Goal: Transaction & Acquisition: Purchase product/service

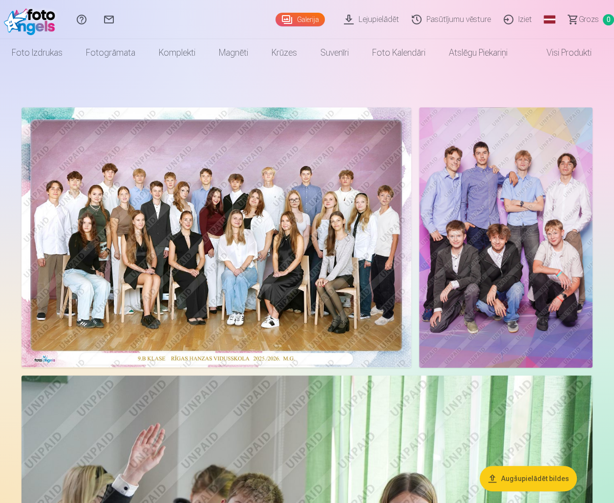
click at [214, 239] on img at bounding box center [216, 237] width 390 height 260
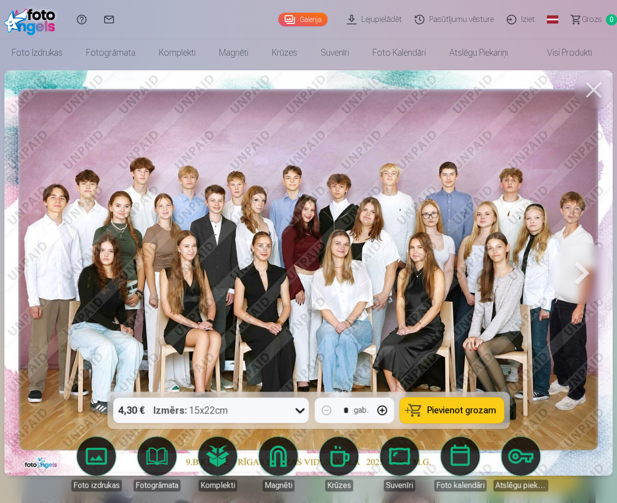
click at [296, 410] on icon at bounding box center [300, 411] width 16 height 16
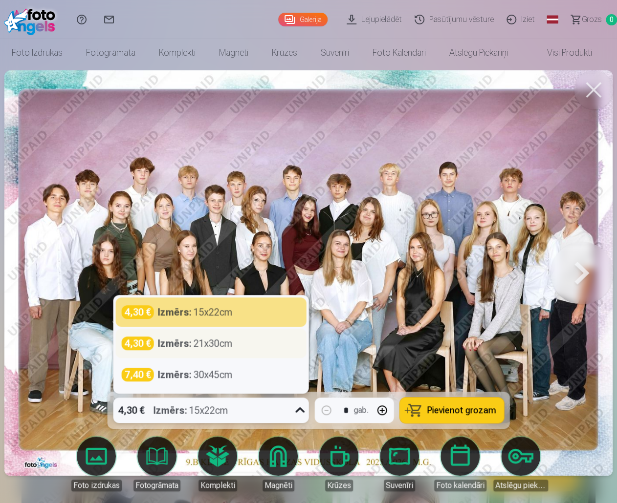
click at [219, 343] on div "Izmērs : 21x30cm" at bounding box center [195, 344] width 75 height 14
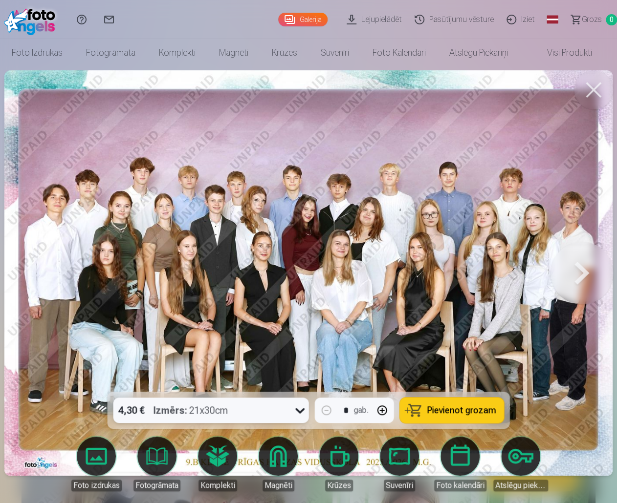
click at [459, 411] on span "Pievienot grozam" at bounding box center [461, 410] width 69 height 9
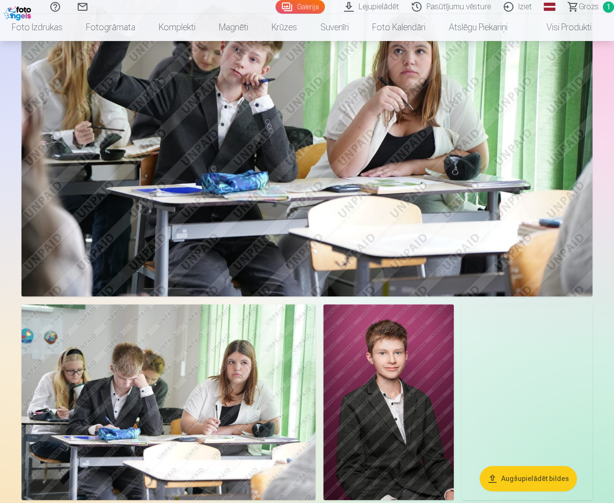
scroll to position [586, 0]
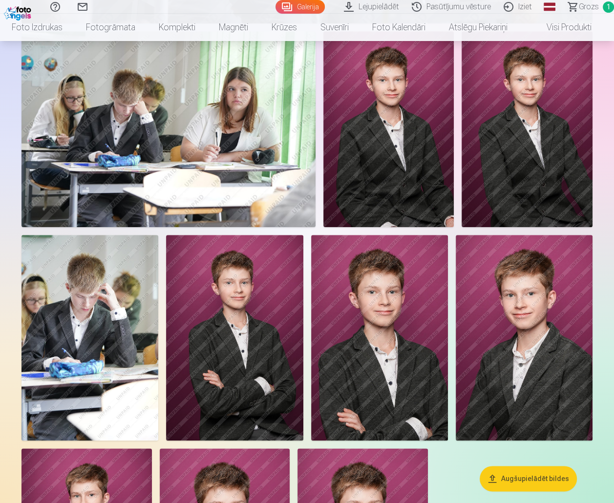
click at [81, 319] on img at bounding box center [89, 338] width 137 height 206
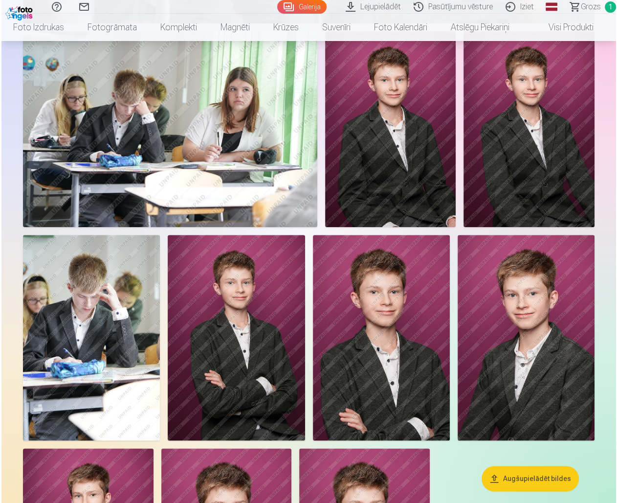
scroll to position [734, 0]
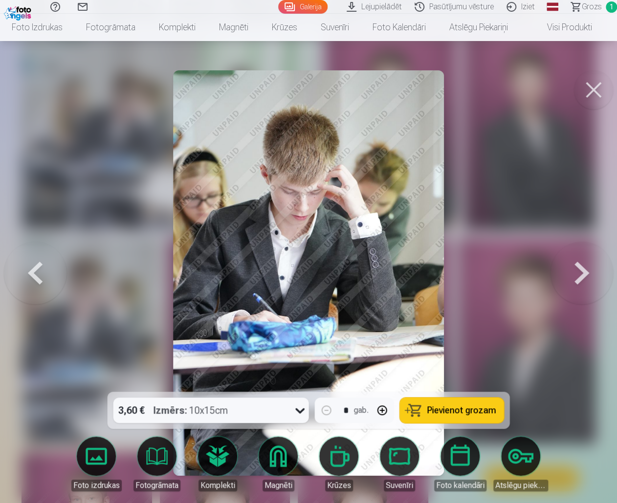
click at [300, 415] on icon at bounding box center [300, 411] width 16 height 16
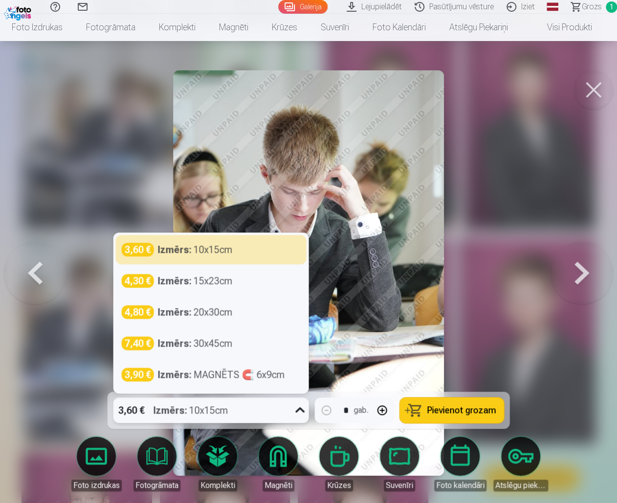
click at [300, 415] on icon at bounding box center [300, 411] width 16 height 16
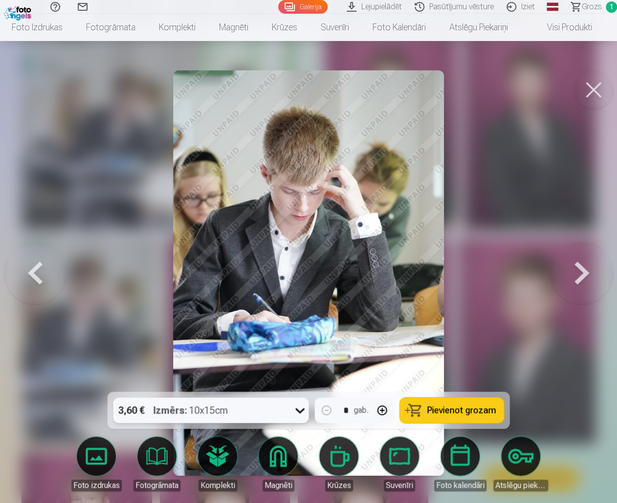
click at [463, 411] on span "Pievienot grozam" at bounding box center [461, 410] width 69 height 9
click at [592, 88] on button at bounding box center [593, 89] width 39 height 39
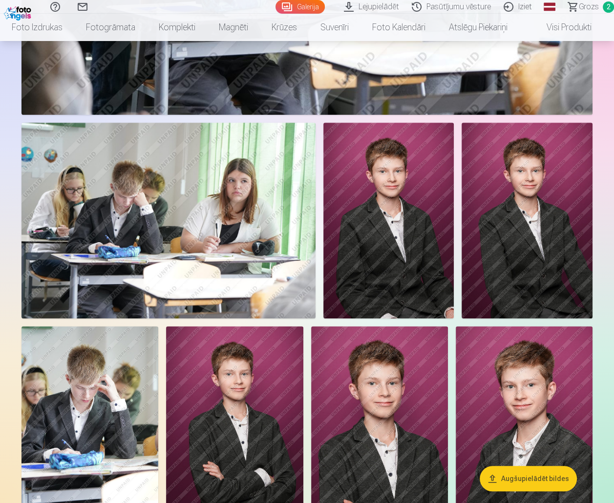
scroll to position [684, 0]
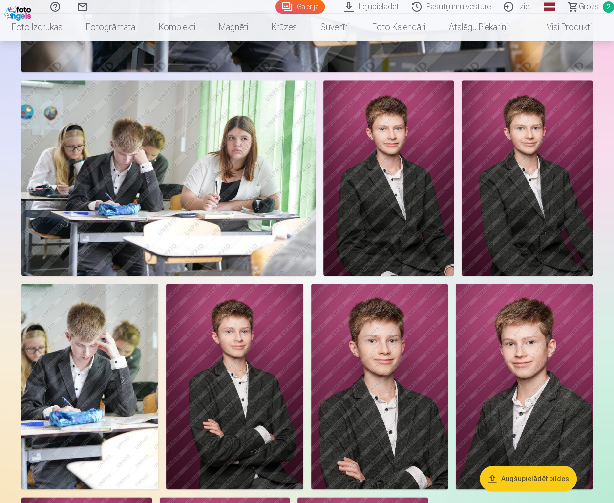
click at [531, 353] on img at bounding box center [524, 387] width 137 height 206
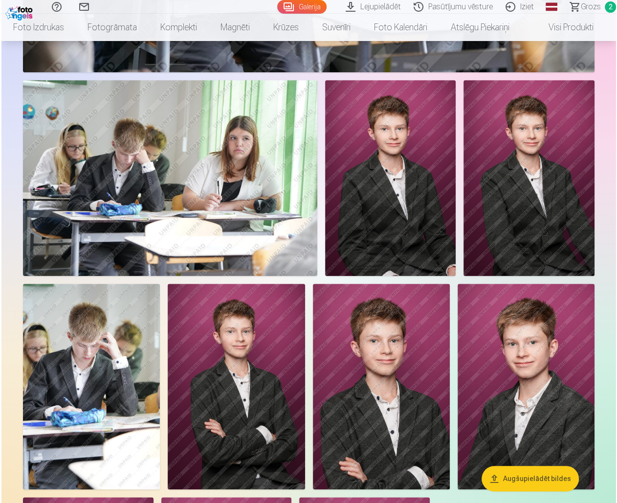
scroll to position [685, 0]
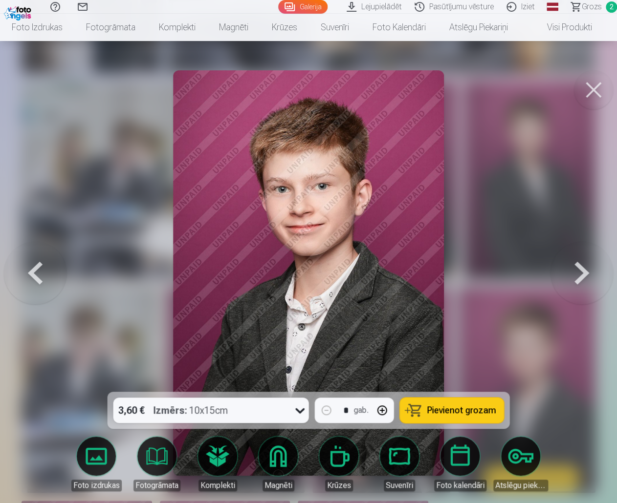
click at [583, 92] on button at bounding box center [593, 89] width 39 height 39
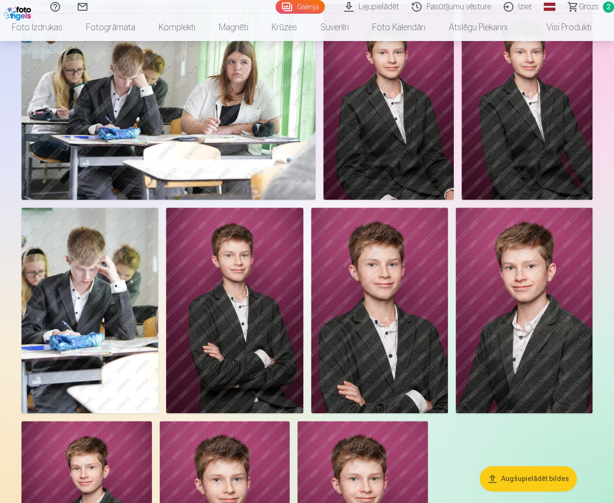
scroll to position [684, 0]
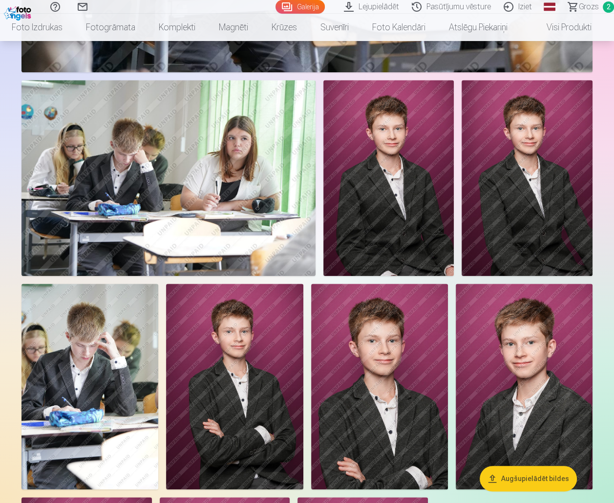
click at [592, 5] on span "Grozs" at bounding box center [589, 7] width 20 height 12
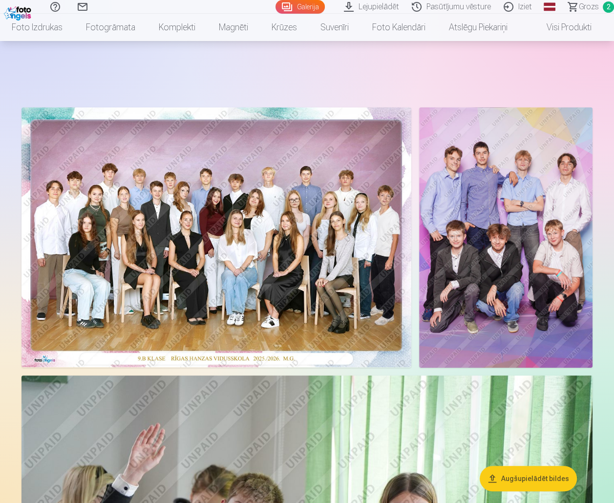
scroll to position [684, 0]
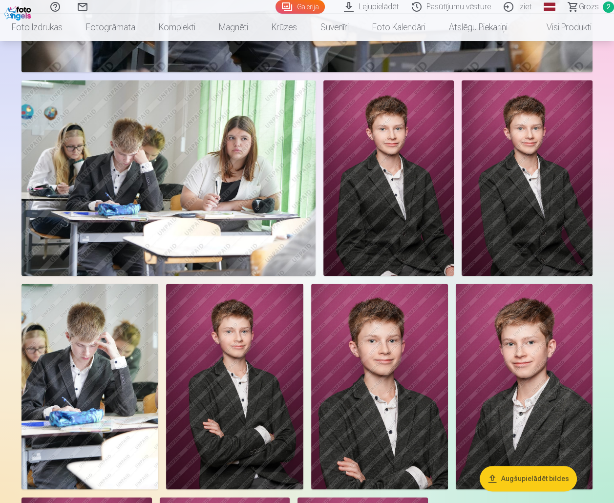
click at [529, 350] on img at bounding box center [524, 387] width 137 height 206
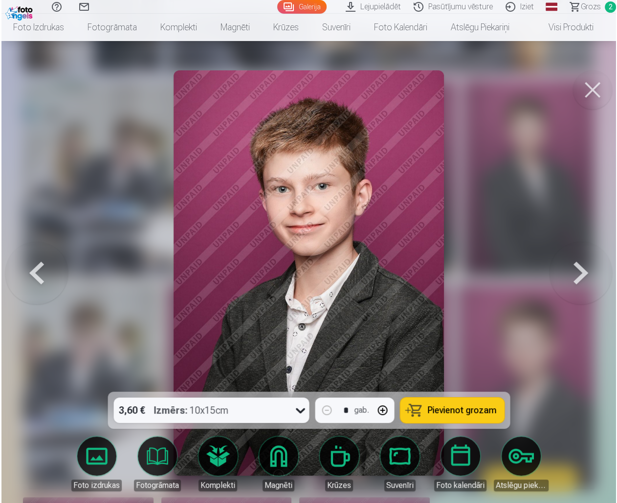
scroll to position [685, 0]
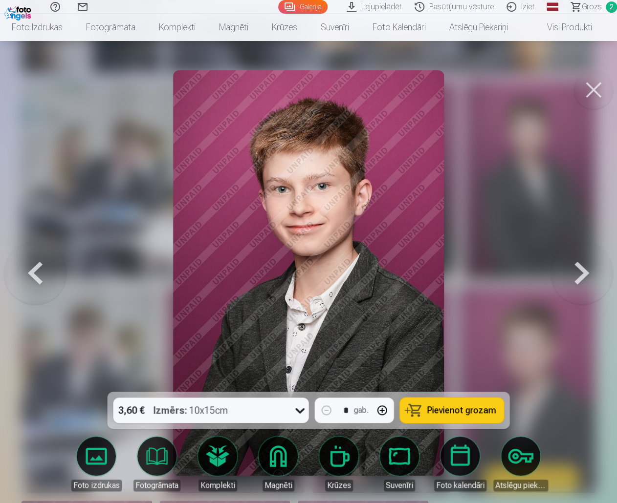
click at [472, 407] on span "Pievienot grozam" at bounding box center [461, 410] width 69 height 9
click at [591, 90] on button at bounding box center [593, 89] width 39 height 39
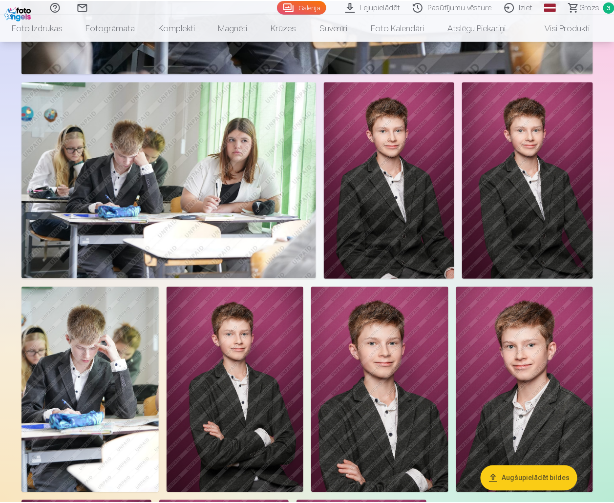
scroll to position [684, 0]
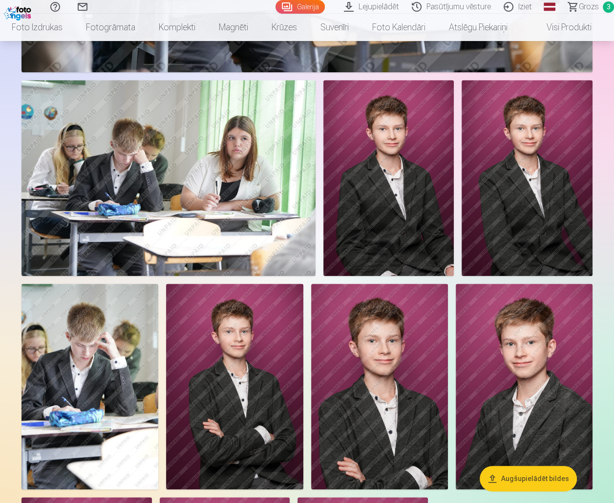
click at [592, 7] on span "Grozs" at bounding box center [589, 7] width 20 height 12
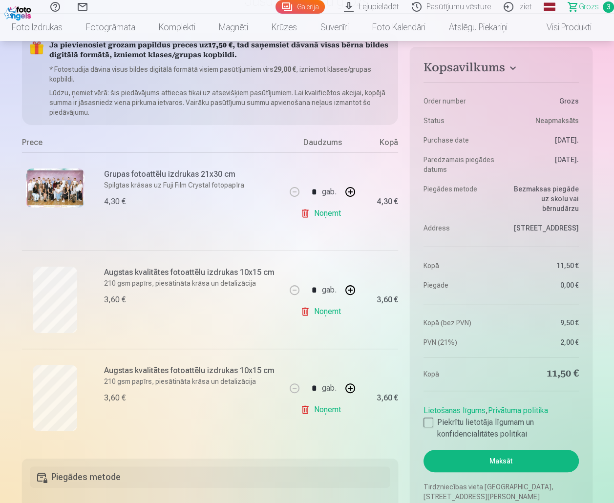
scroll to position [195, 0]
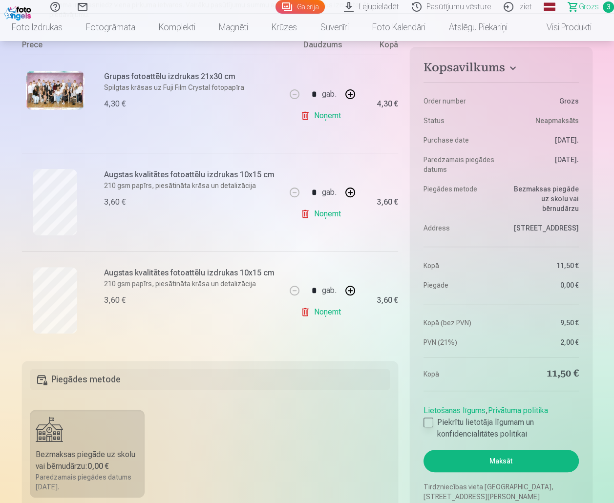
click at [426, 421] on div at bounding box center [429, 423] width 10 height 10
click at [479, 457] on button "Maksāt" at bounding box center [501, 461] width 155 height 22
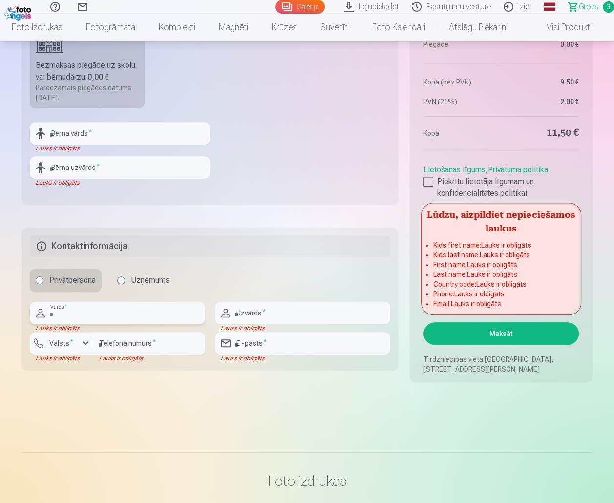
scroll to position [548, 0]
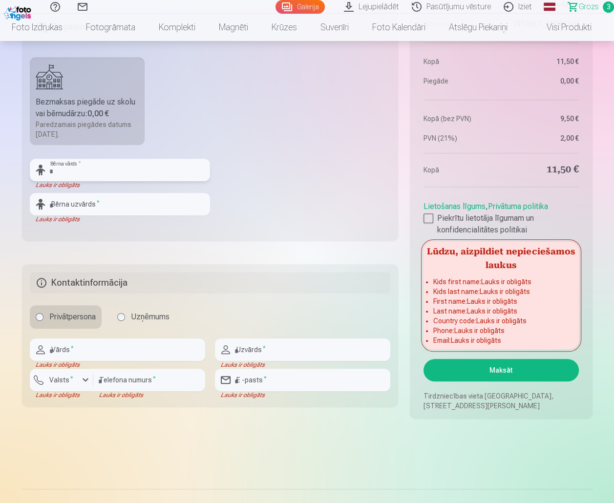
click at [99, 169] on input "text" at bounding box center [120, 170] width 180 height 22
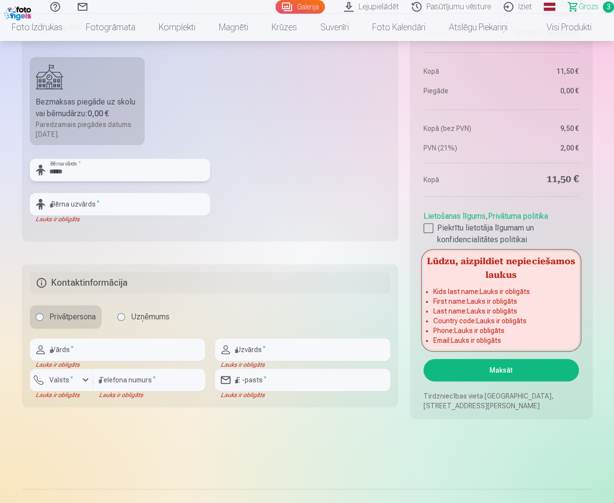
type input "*****"
click at [100, 203] on input "text" at bounding box center [120, 204] width 180 height 22
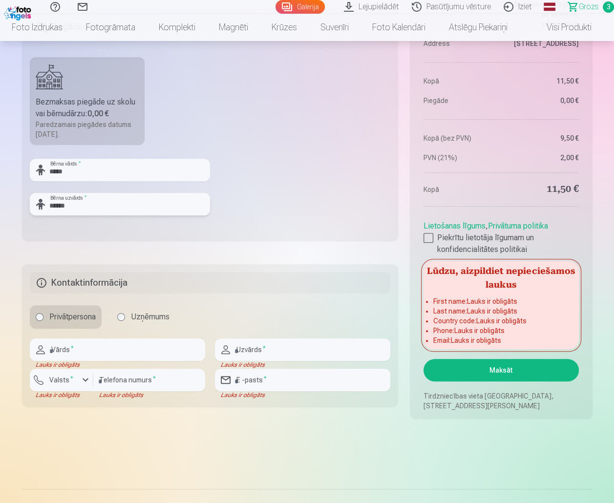
type input "******"
click at [72, 351] on input "text" at bounding box center [117, 350] width 175 height 22
type input "*****"
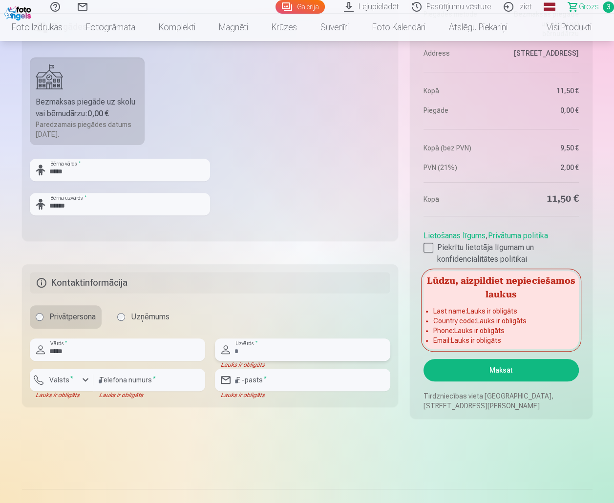
click at [272, 350] on input "text" at bounding box center [302, 350] width 175 height 22
type input "******"
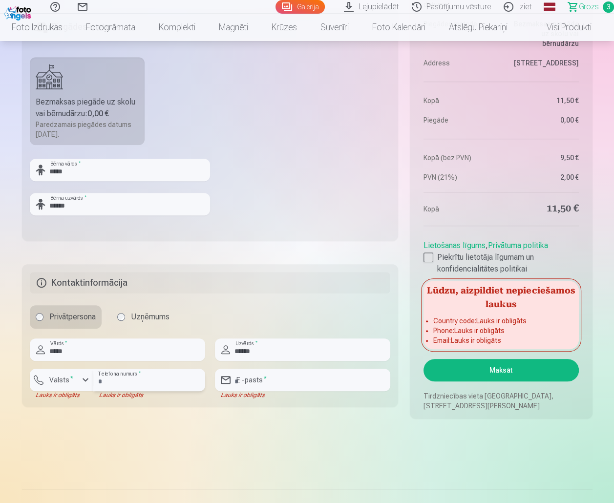
click at [118, 383] on input "number" at bounding box center [149, 380] width 112 height 22
type input "********"
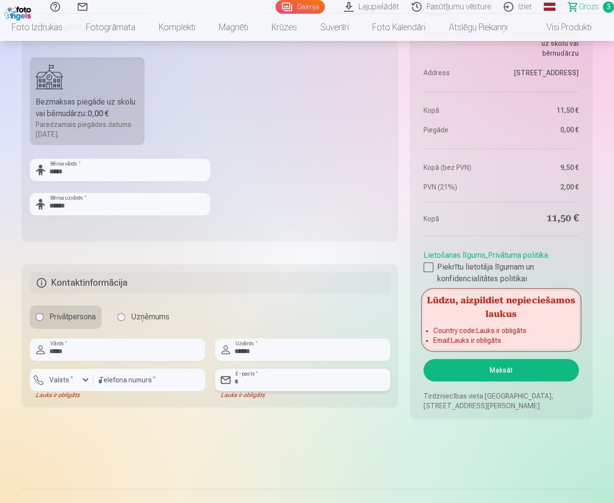
click at [273, 385] on input "email" at bounding box center [302, 380] width 175 height 22
type input "**********"
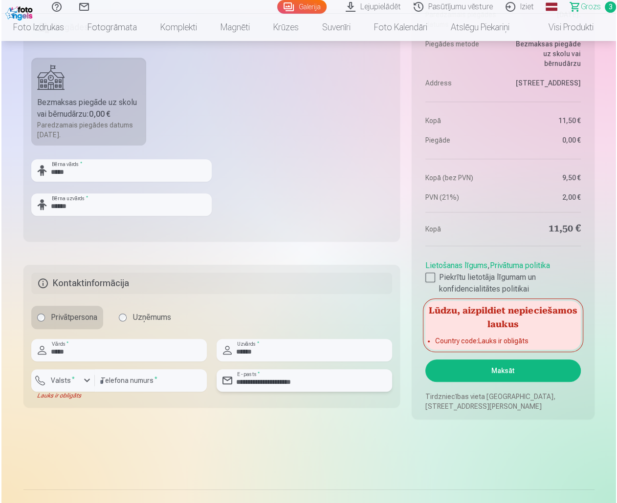
scroll to position [597, 0]
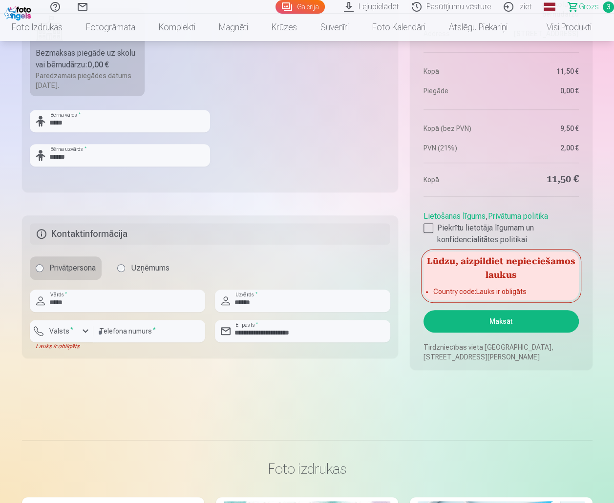
click at [515, 324] on button "Maksāt" at bounding box center [501, 321] width 155 height 22
click at [86, 331] on div "button" at bounding box center [86, 331] width 12 height 12
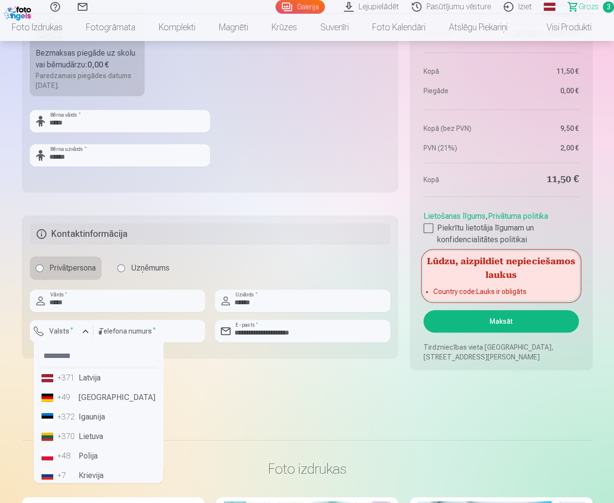
click at [77, 379] on li "+371 Latvija" at bounding box center [99, 378] width 122 height 20
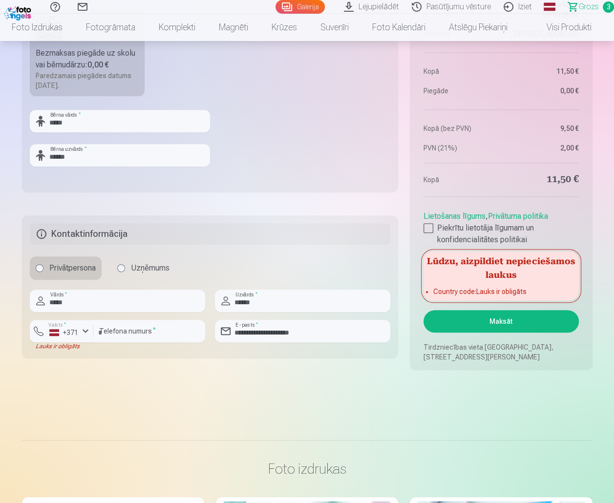
click at [494, 328] on button "Maksāt" at bounding box center [501, 321] width 155 height 22
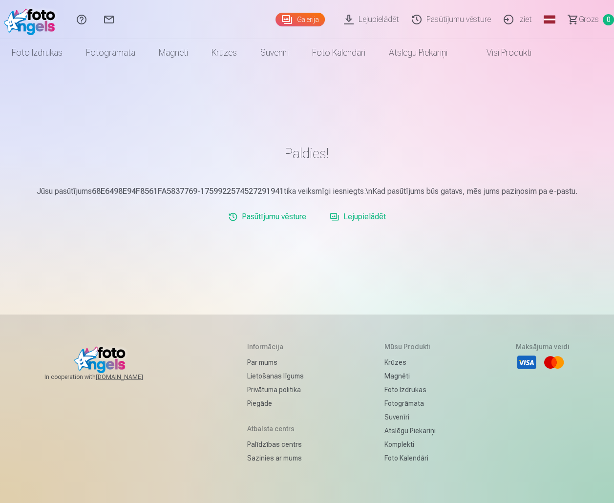
click at [522, 22] on link "Iziet" at bounding box center [519, 19] width 41 height 39
